Goal: Navigation & Orientation: Find specific page/section

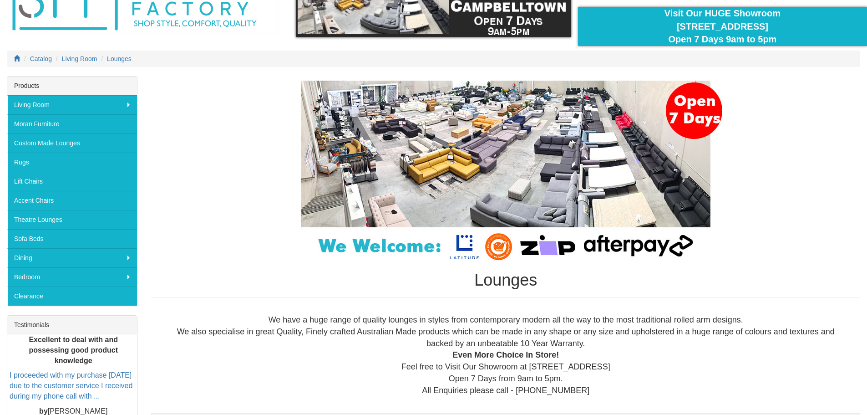
scroll to position [46, 0]
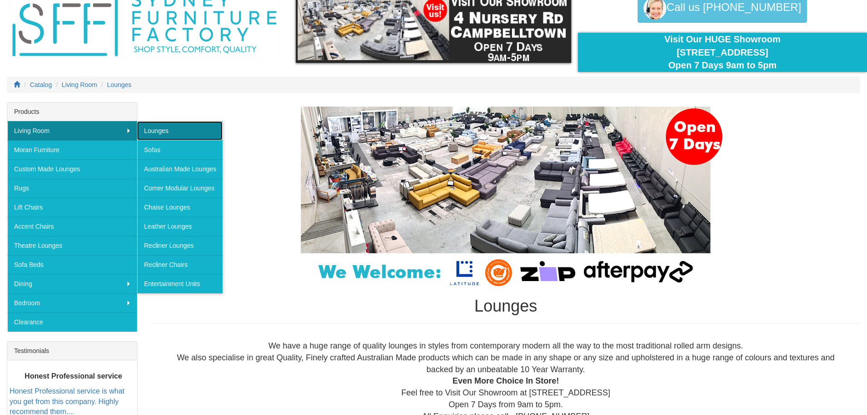
click at [160, 130] on link "Lounges" at bounding box center [180, 130] width 86 height 19
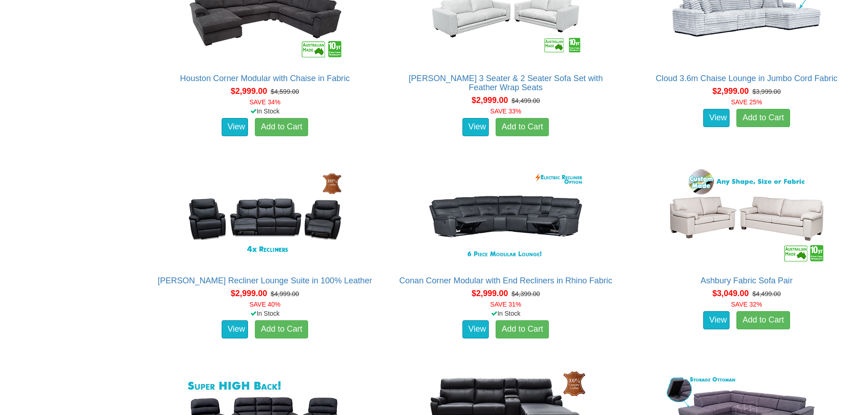
scroll to position [3596, 0]
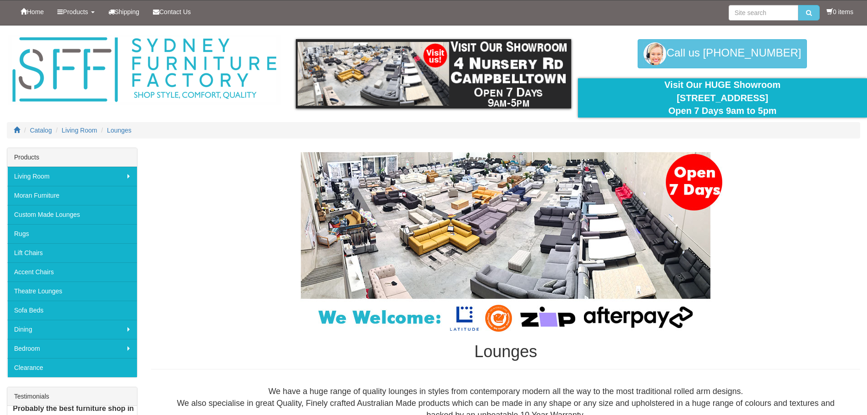
scroll to position [46, 0]
